Goal: Information Seeking & Learning: Learn about a topic

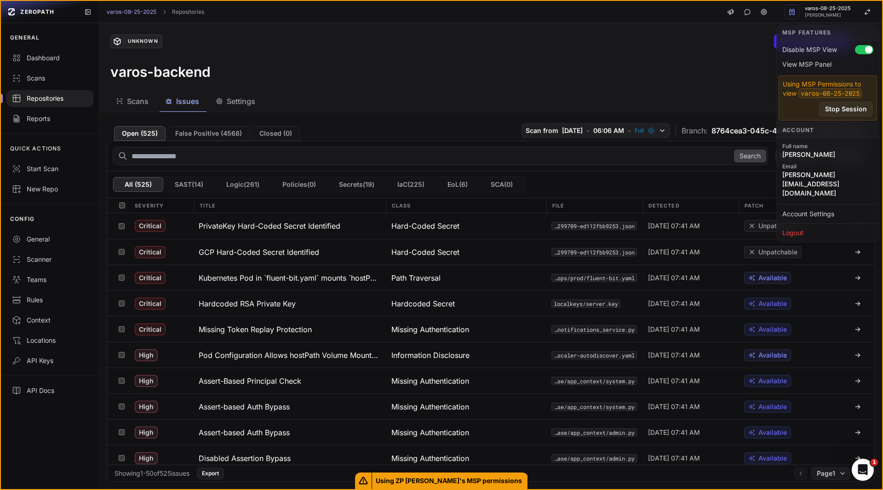
click at [719, 72] on div "varos-backend" at bounding box center [490, 71] width 760 height 17
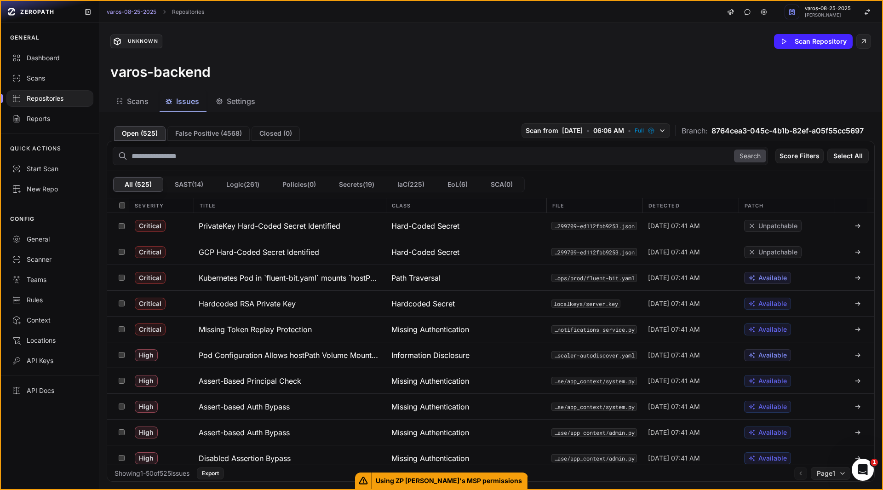
click at [382, 73] on div "varos-backend" at bounding box center [490, 71] width 760 height 17
click at [306, 93] on div "Scans Issues Settings" at bounding box center [479, 101] width 760 height 21
click at [376, 36] on div "Unknown Scan Repository" at bounding box center [490, 41] width 760 height 15
click at [314, 357] on h3 "Pod Configuration Allows hostPath Volume Mounts Enabling Node Filesystem Access" at bounding box center [290, 354] width 182 height 11
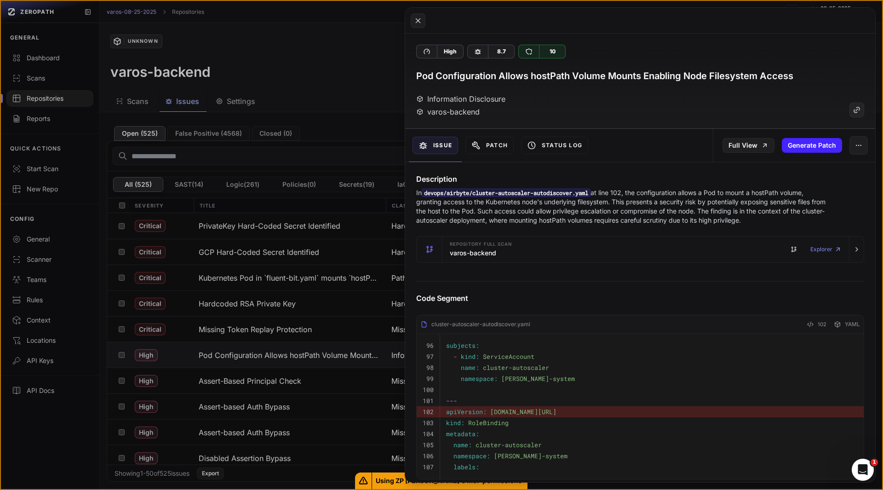
click at [65, 427] on button at bounding box center [441, 245] width 883 height 490
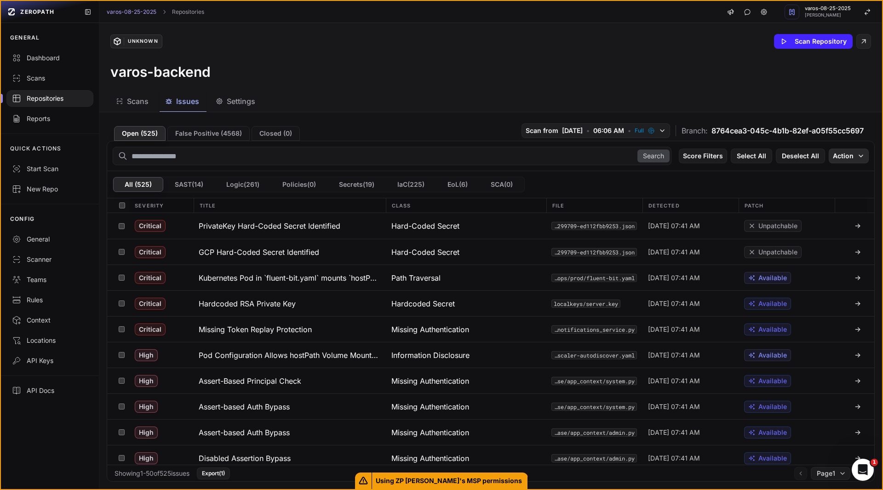
click at [846, 155] on button "Action" at bounding box center [848, 155] width 40 height 15
click at [466, 96] on div "Scans Issues Settings" at bounding box center [479, 101] width 760 height 21
click at [247, 308] on h3 "Hardcoded RSA Private Key" at bounding box center [247, 303] width 97 height 11
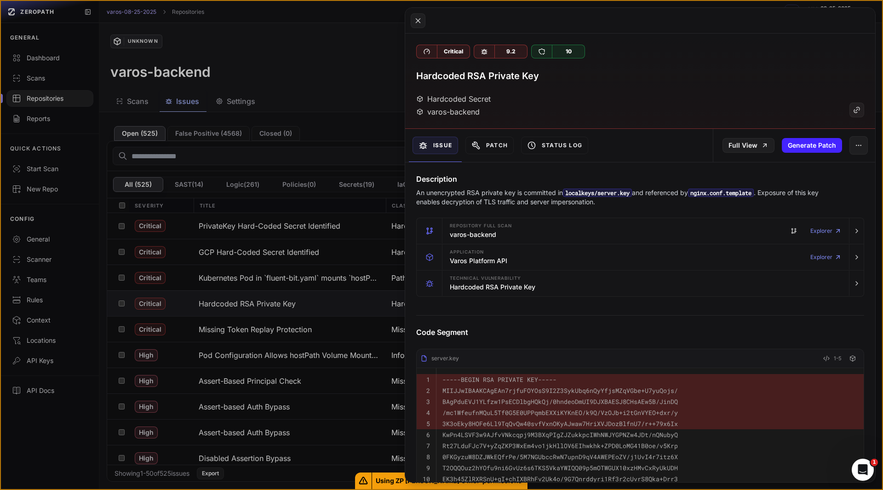
click at [51, 433] on button at bounding box center [441, 245] width 883 height 490
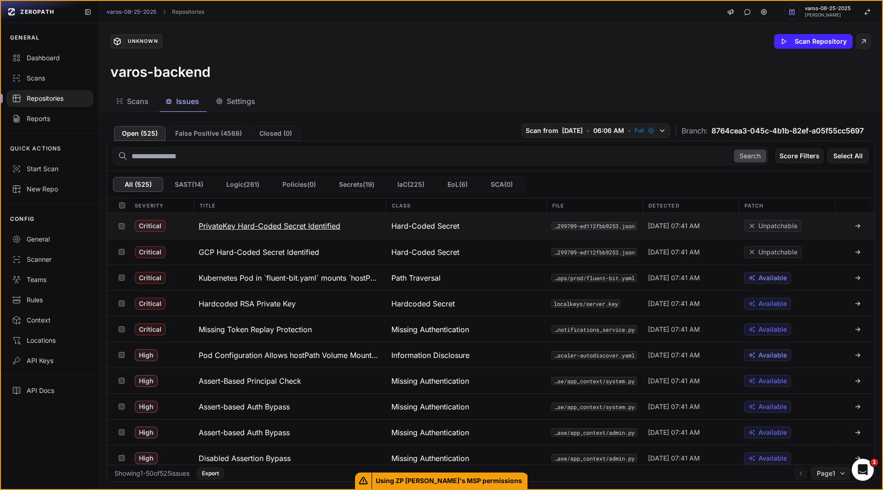
click at [293, 231] on h3 "PrivateKey Hard-Coded Secret Identified" at bounding box center [270, 225] width 142 height 11
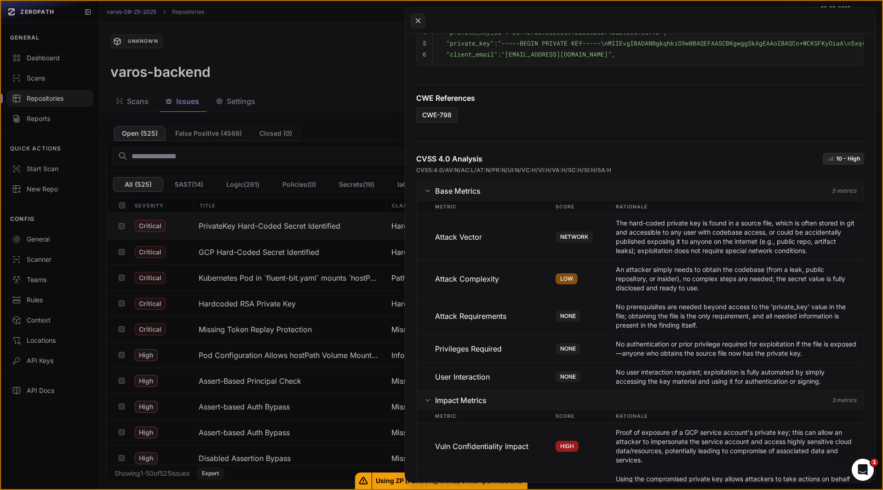
scroll to position [707, 0]
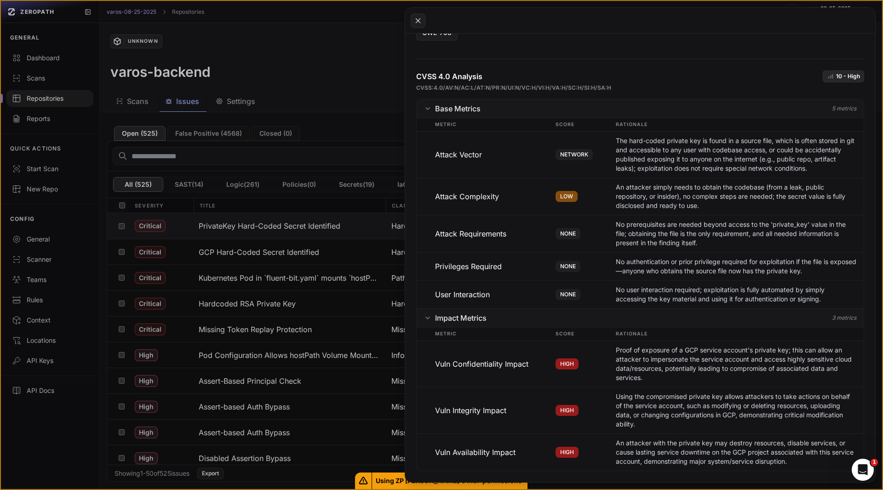
click at [54, 439] on button at bounding box center [441, 245] width 883 height 490
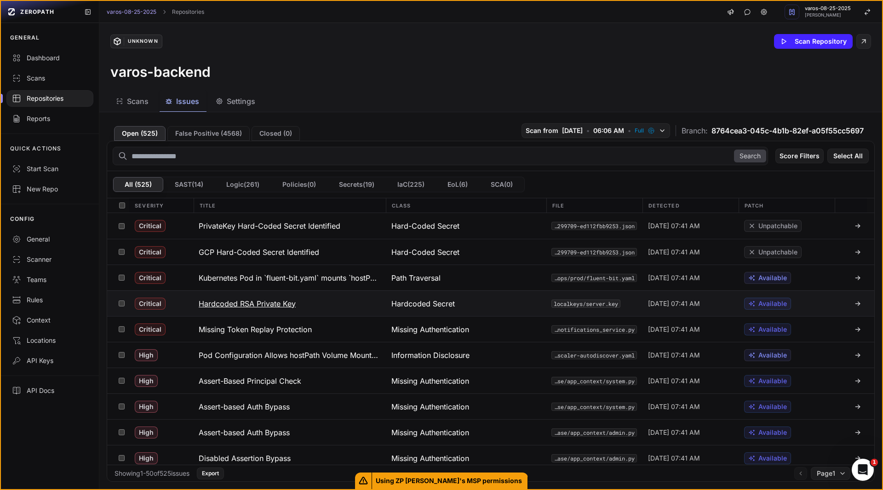
click at [262, 304] on h3 "Hardcoded RSA Private Key" at bounding box center [247, 303] width 97 height 11
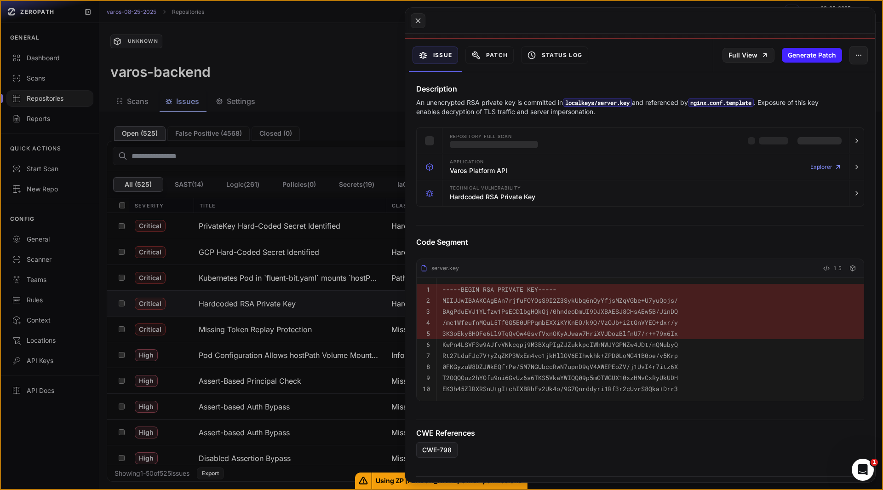
scroll to position [125, 0]
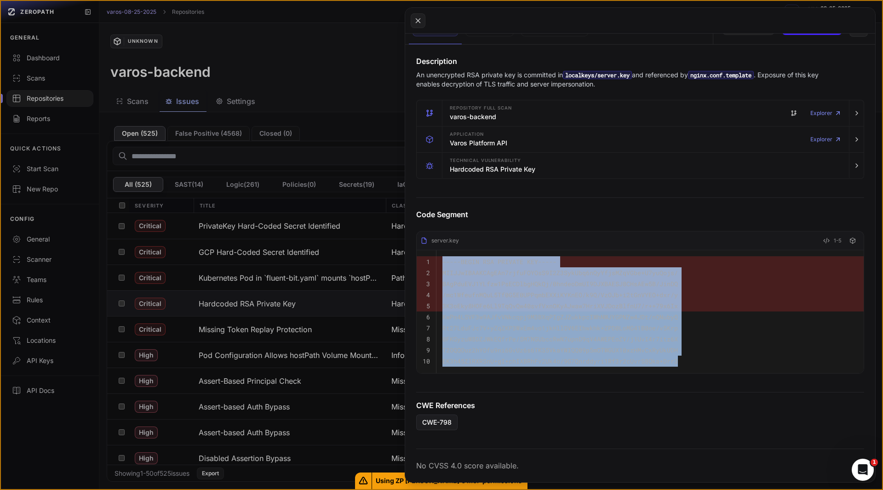
drag, startPoint x: 711, startPoint y: 353, endPoint x: 433, endPoint y: 251, distance: 296.2
click at [433, 251] on tbody "1 -----BEGIN RSA PRIVATE KEY----- 2 MIIJJwIBAAKCAgEAn7rjfuFOYOsS9I2Z3SykUbq6nQy…" at bounding box center [639, 311] width 447 height 123
click at [65, 430] on button at bounding box center [441, 245] width 883 height 490
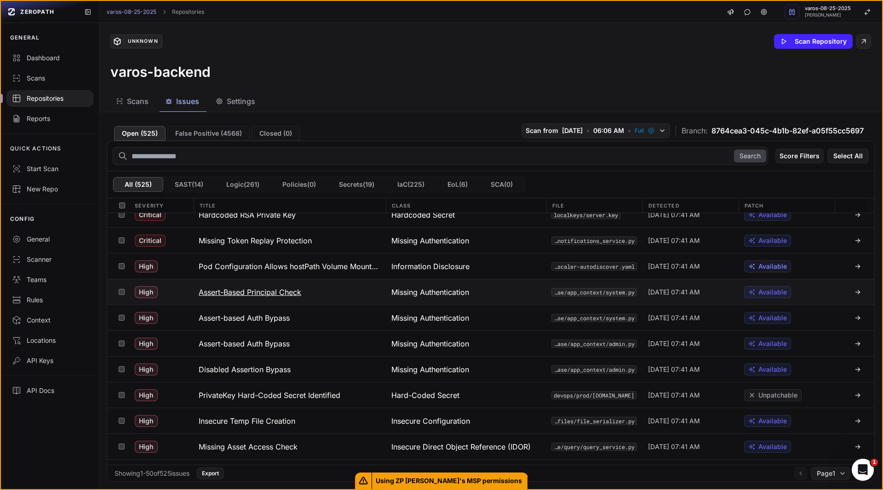
scroll to position [91, 0]
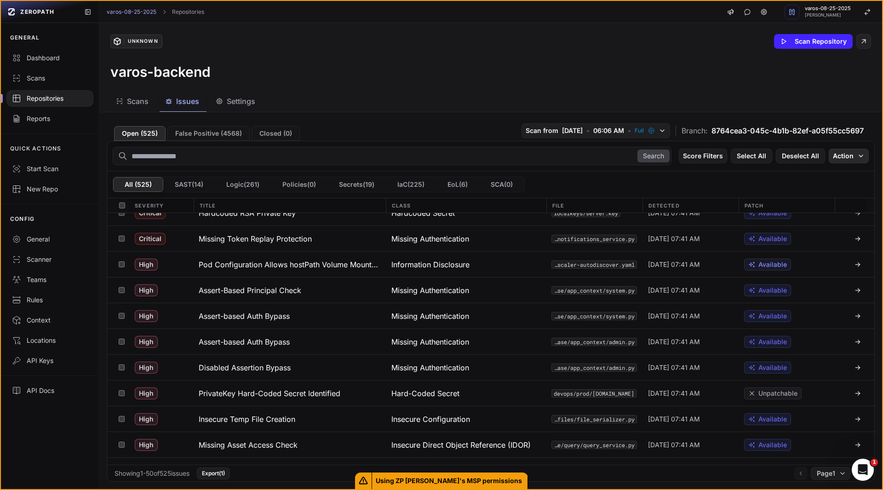
click at [849, 159] on button "Action" at bounding box center [848, 155] width 40 height 15
click at [9, 446] on div "GENERAL Dashboard Scans Repositories Reports QUICK ACTIONS Start Scan New Repo …" at bounding box center [50, 256] width 98 height 467
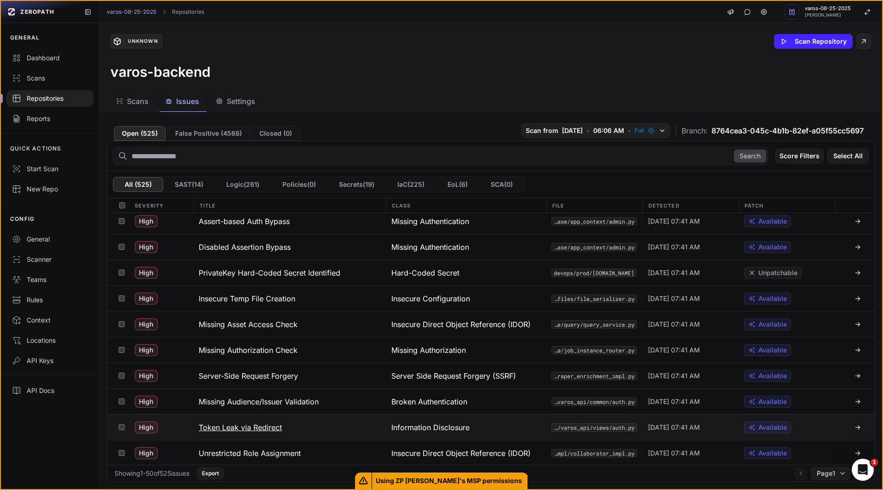
scroll to position [211, 0]
click at [284, 299] on h3 "Insecure Temp File Creation" at bounding box center [247, 298] width 97 height 11
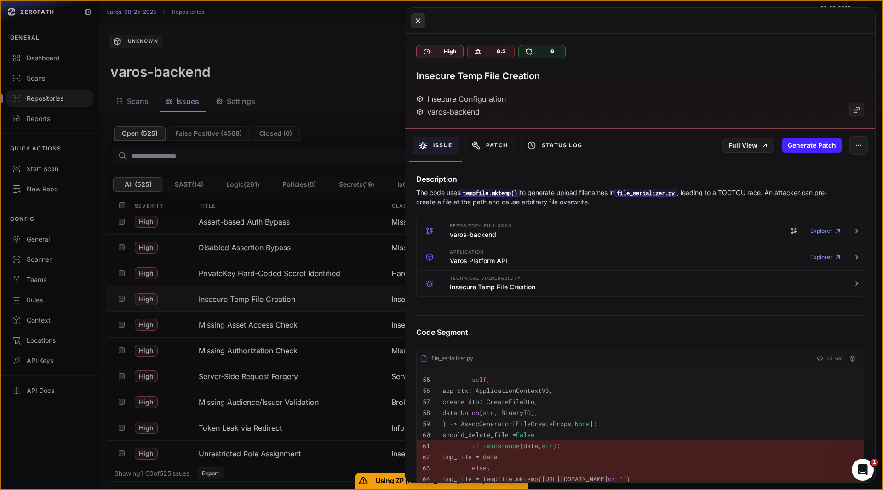
click at [420, 20] on icon at bounding box center [418, 20] width 8 height 11
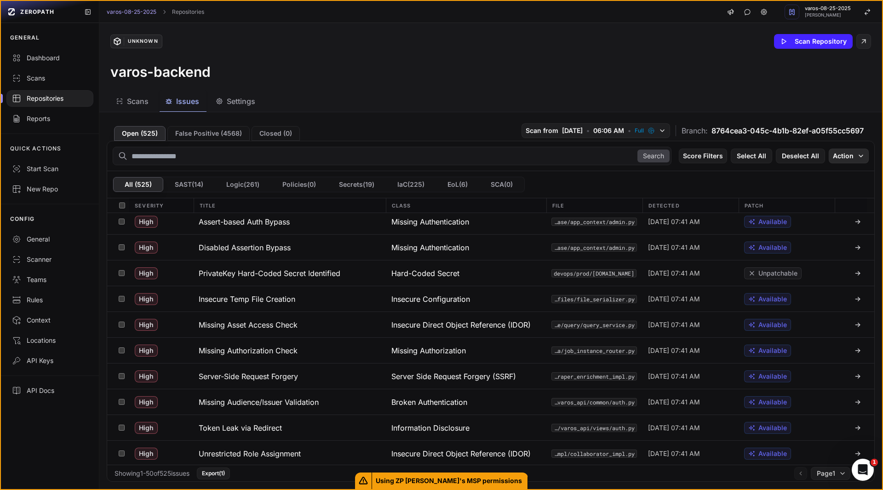
click at [840, 156] on button "Action" at bounding box center [848, 155] width 40 height 15
click at [806, 180] on div "Mark as False Positive" at bounding box center [817, 173] width 87 height 17
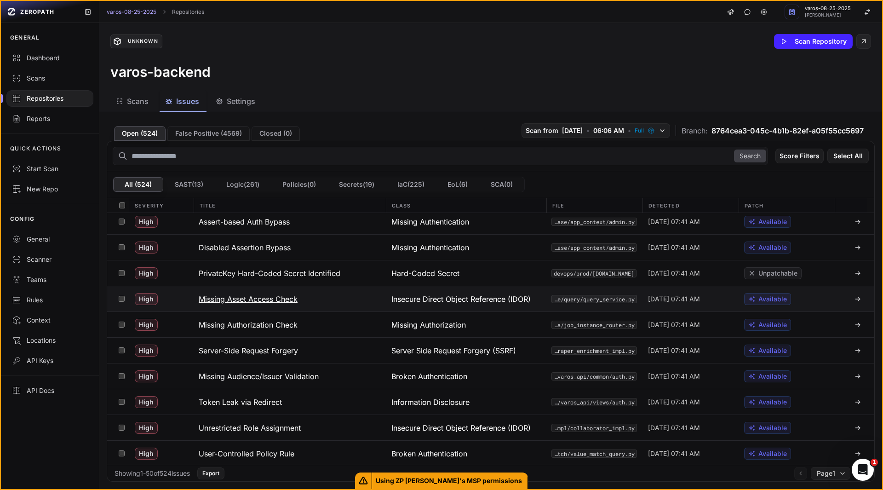
click at [279, 298] on h3 "Missing Asset Access Check" at bounding box center [248, 298] width 99 height 11
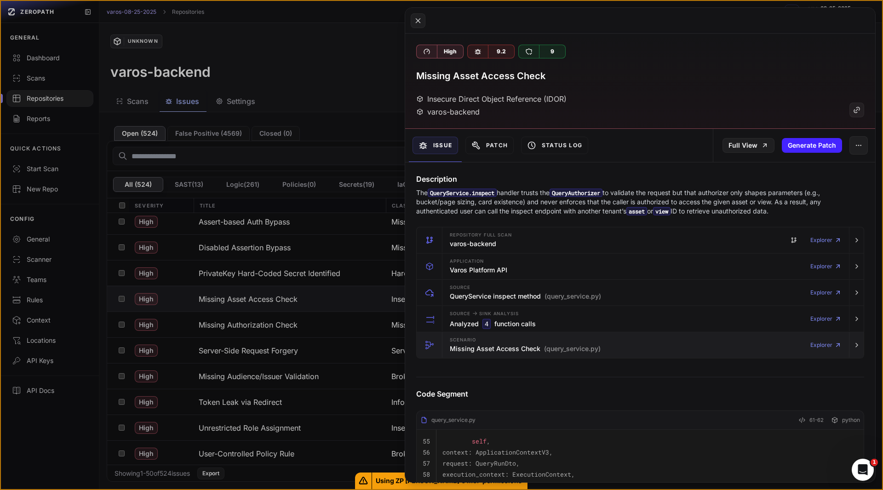
click at [470, 353] on div "Scenario Missing Asset Access Check (query_service.py)" at bounding box center [525, 345] width 151 height 18
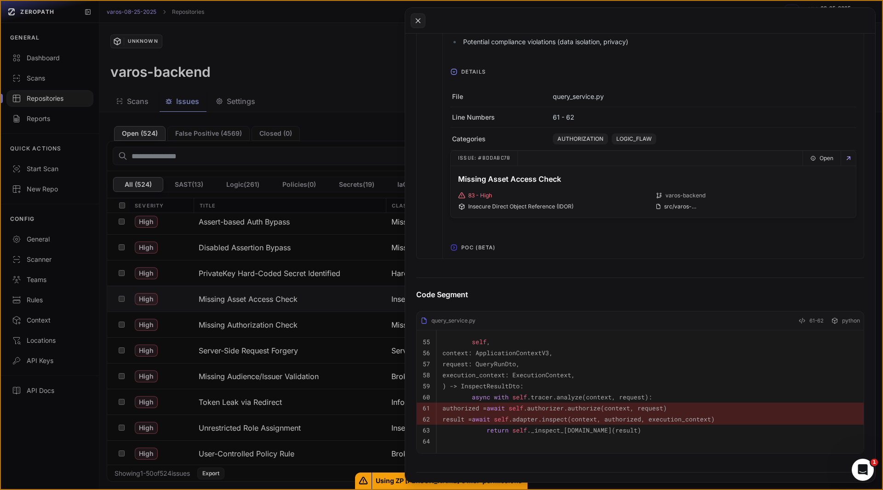
scroll to position [449, 0]
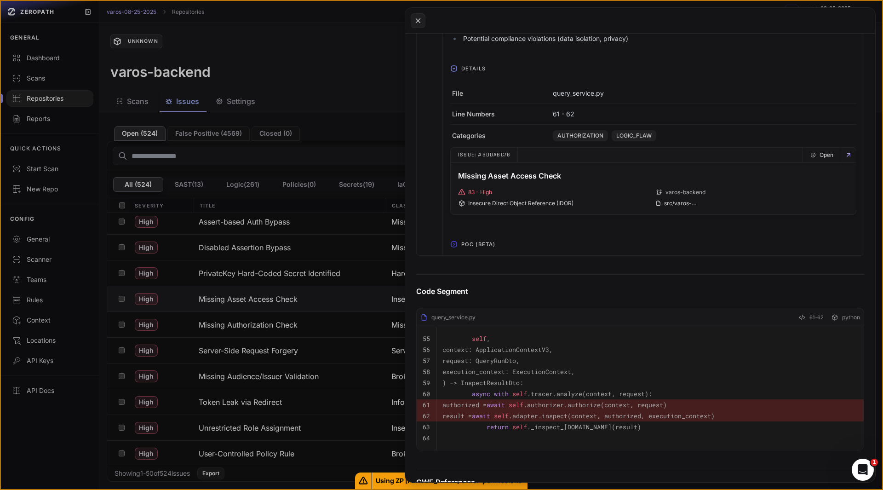
click at [482, 251] on span "POC (Beta)" at bounding box center [477, 244] width 41 height 15
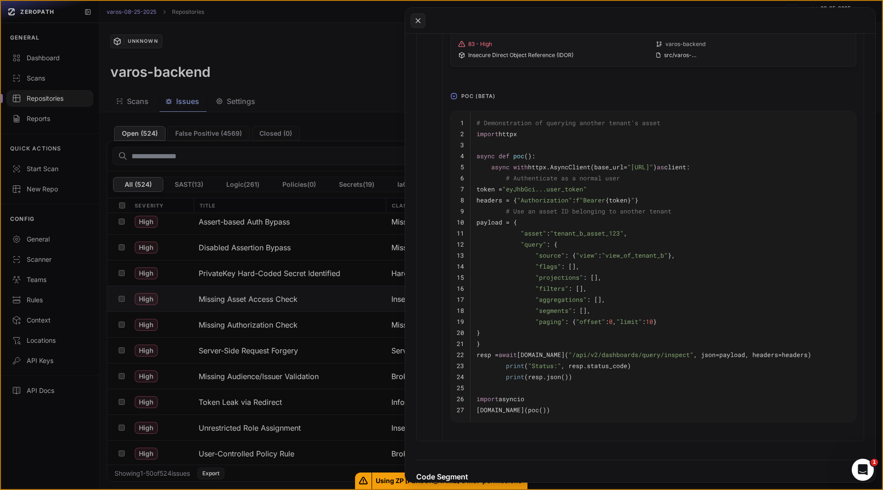
scroll to position [598, 0]
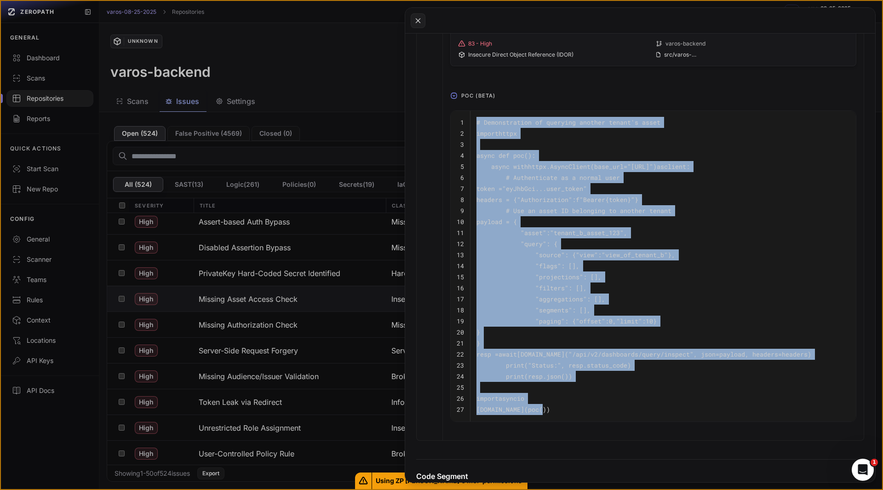
drag, startPoint x: 555, startPoint y: 416, endPoint x: 457, endPoint y: 123, distance: 309.6
click at [457, 123] on tbody "1 # Demonstration of querying another tenant's asset 2 import httpx 3 4 async d…" at bounding box center [652, 266] width 405 height 310
click at [457, 123] on td "1" at bounding box center [460, 119] width 20 height 17
click at [630, 358] on span ""/api/v2/dashboards/query/inspect"" at bounding box center [630, 354] width 125 height 8
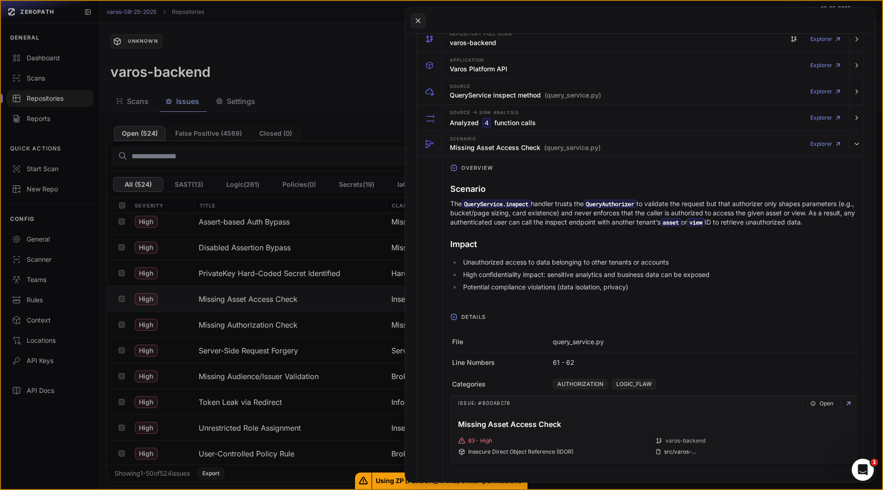
scroll to position [0, 0]
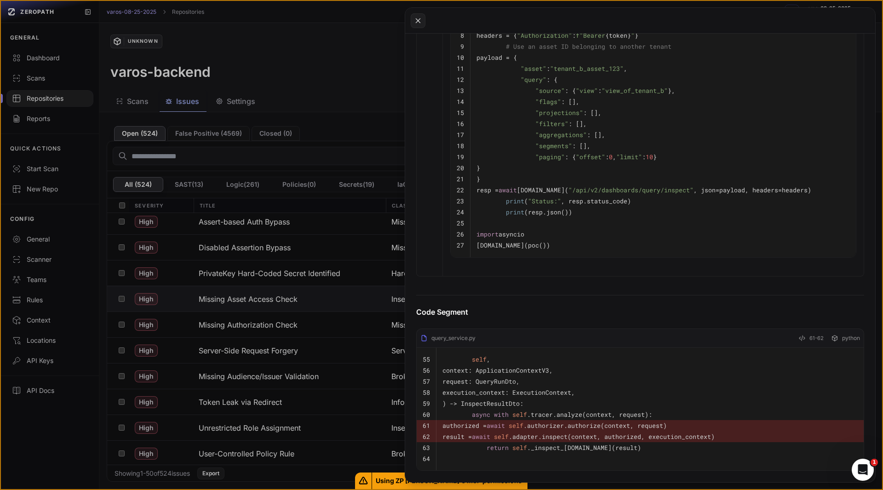
scroll to position [765, 0]
